Goal: Use online tool/utility: Utilize a website feature to perform a specific function

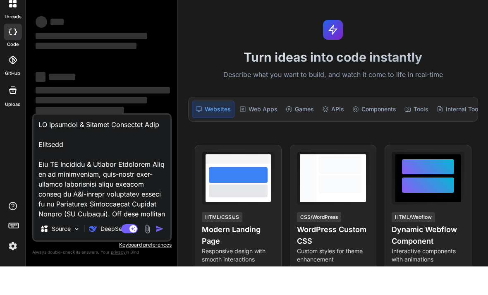
click at [115, 151] on textarea at bounding box center [102, 194] width 137 height 103
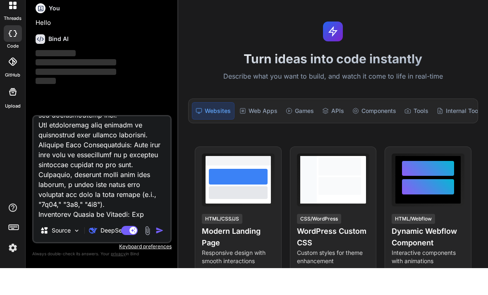
scroll to position [1368, 0]
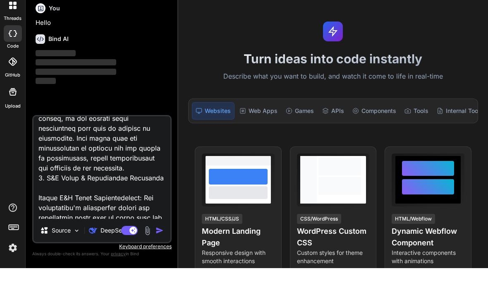
drag, startPoint x: 111, startPoint y: 139, endPoint x: 127, endPoint y: 287, distance: 148.9
click at [126, 294] on div "You Hello Bind AI ‌ ‌ ‌ ‌ Source DeepSeek R.. Agent Mode. When this toggle is a…" at bounding box center [101, 161] width 139 height 268
type textarea "x"
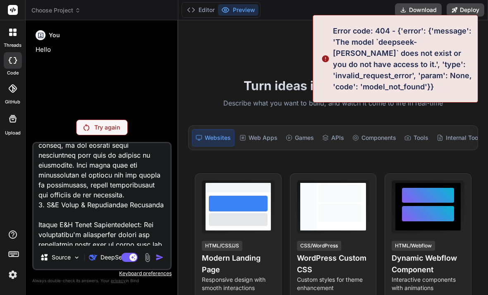
scroll to position [0, 0]
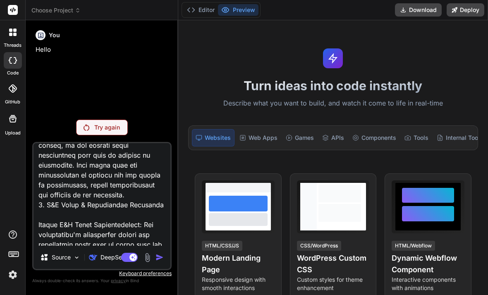
click at [109, 201] on textarea at bounding box center [102, 194] width 137 height 103
type textarea "AI Dungeons & Dragons Adventure Game Overview The AI Dungeons & Dragons Adventu…"
type textarea "x"
type textarea "AI Dungeons & Dragons Adventure Game Overview The AI Dungeons & Dragons Adventu…"
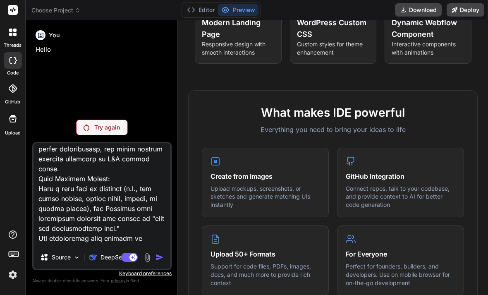
scroll to position [236, 0]
drag, startPoint x: 110, startPoint y: 257, endPoint x: 115, endPoint y: 257, distance: 4.6
click at [115, 257] on p "DeepSeek R.." at bounding box center [119, 257] width 37 height 8
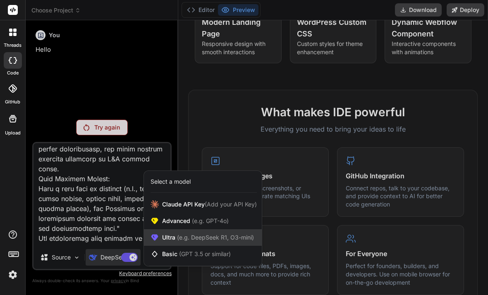
click at [211, 239] on span "(e.g. DeepSeek R1, O3-mini)" at bounding box center [214, 237] width 79 height 7
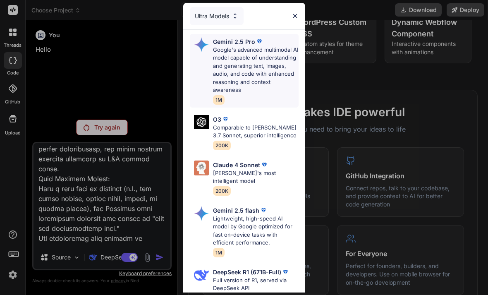
click at [262, 64] on p "Google's advanced multimodal AI model capable of understanding and generating t…" at bounding box center [256, 70] width 86 height 48
type textarea "x"
